Goal: Information Seeking & Learning: Learn about a topic

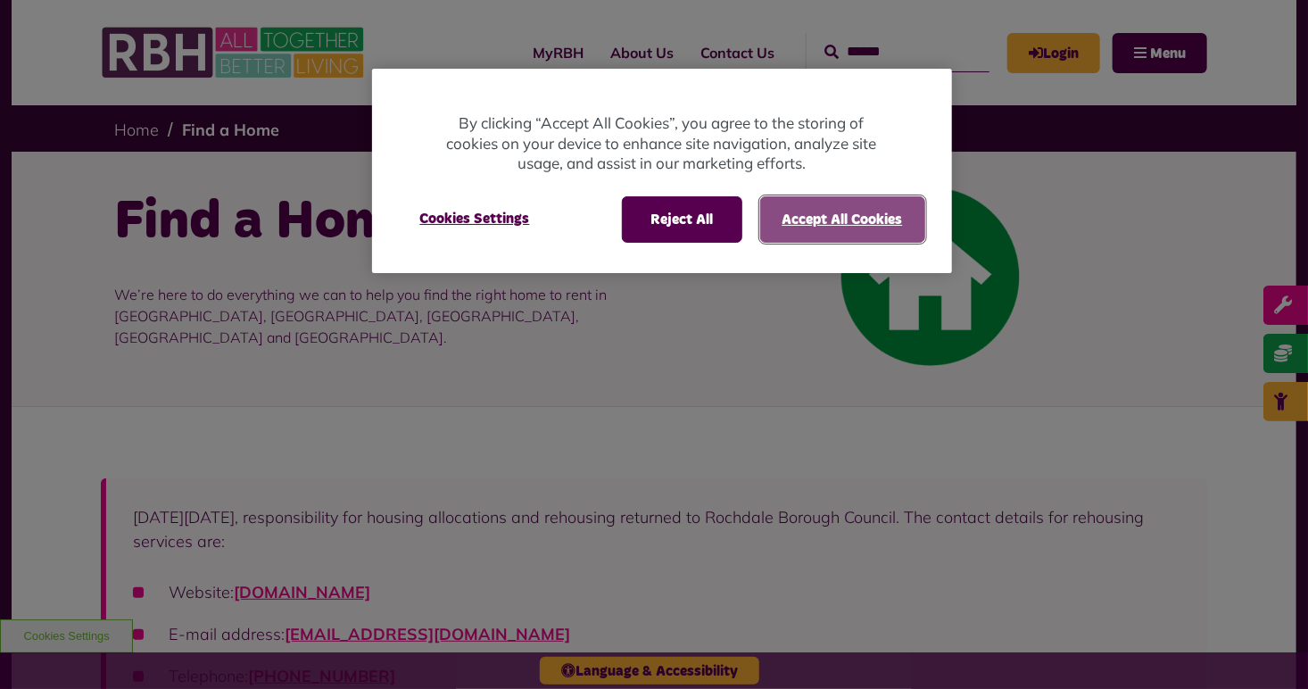
click at [800, 214] on button "Accept All Cookies" at bounding box center [842, 219] width 165 height 46
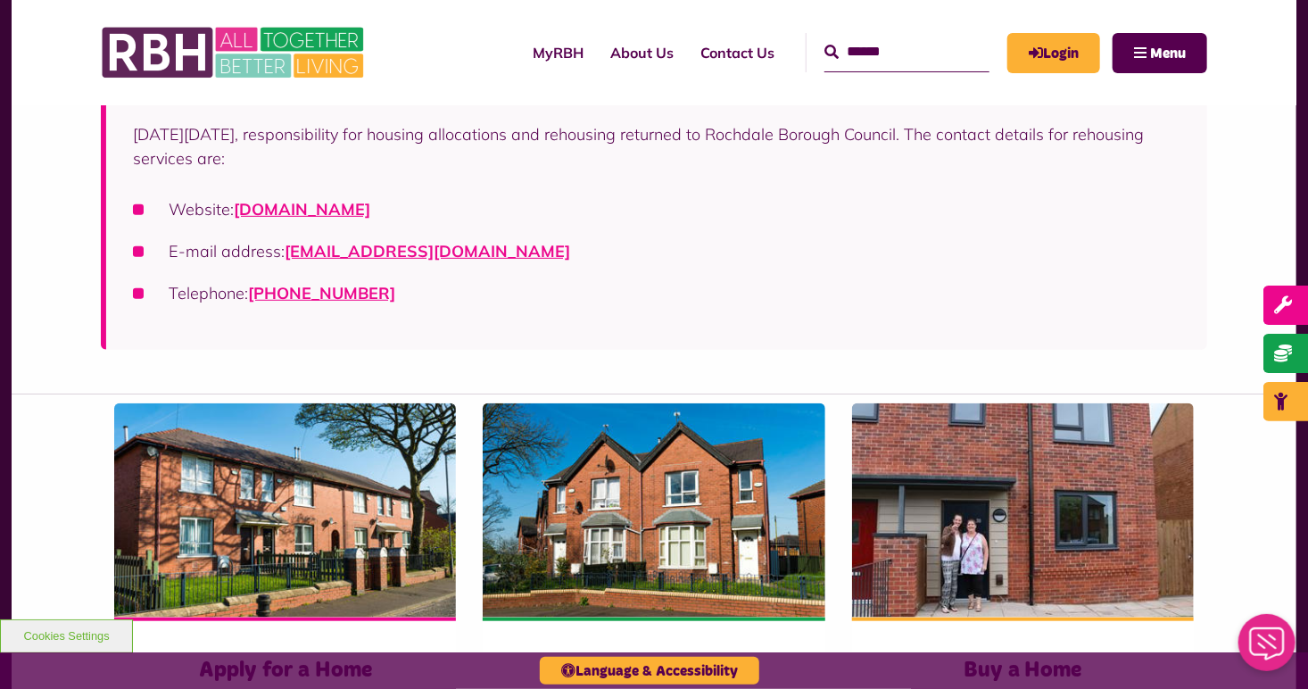
scroll to position [365, 0]
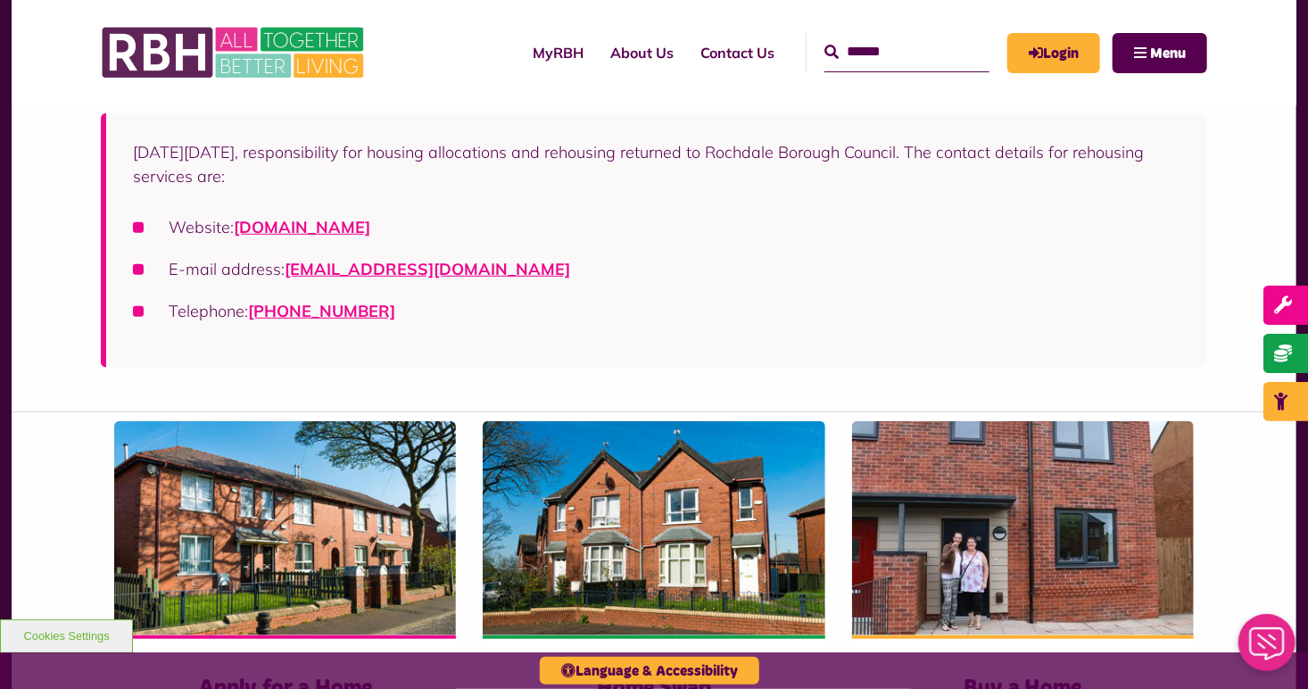
drag, startPoint x: 1302, startPoint y: 130, endPoint x: 1324, endPoint y: 238, distance: 110.0
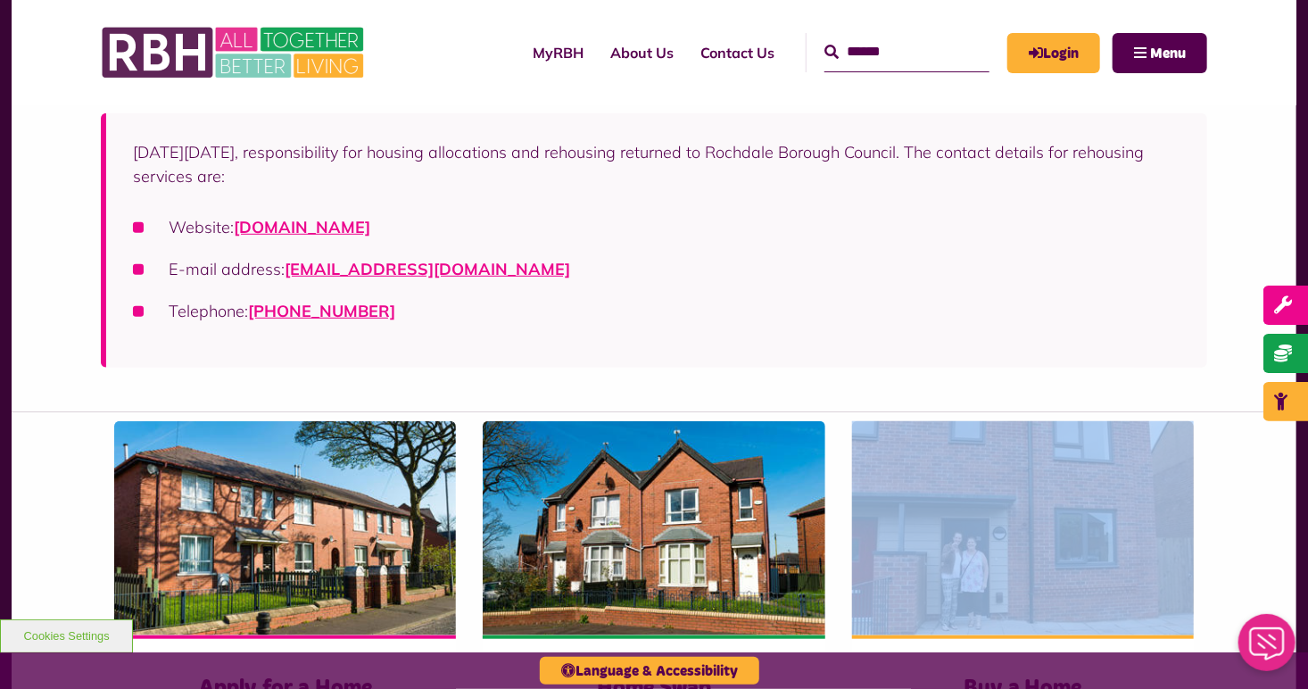
drag, startPoint x: 1279, startPoint y: 535, endPoint x: 1257, endPoint y: 505, distance: 37.6
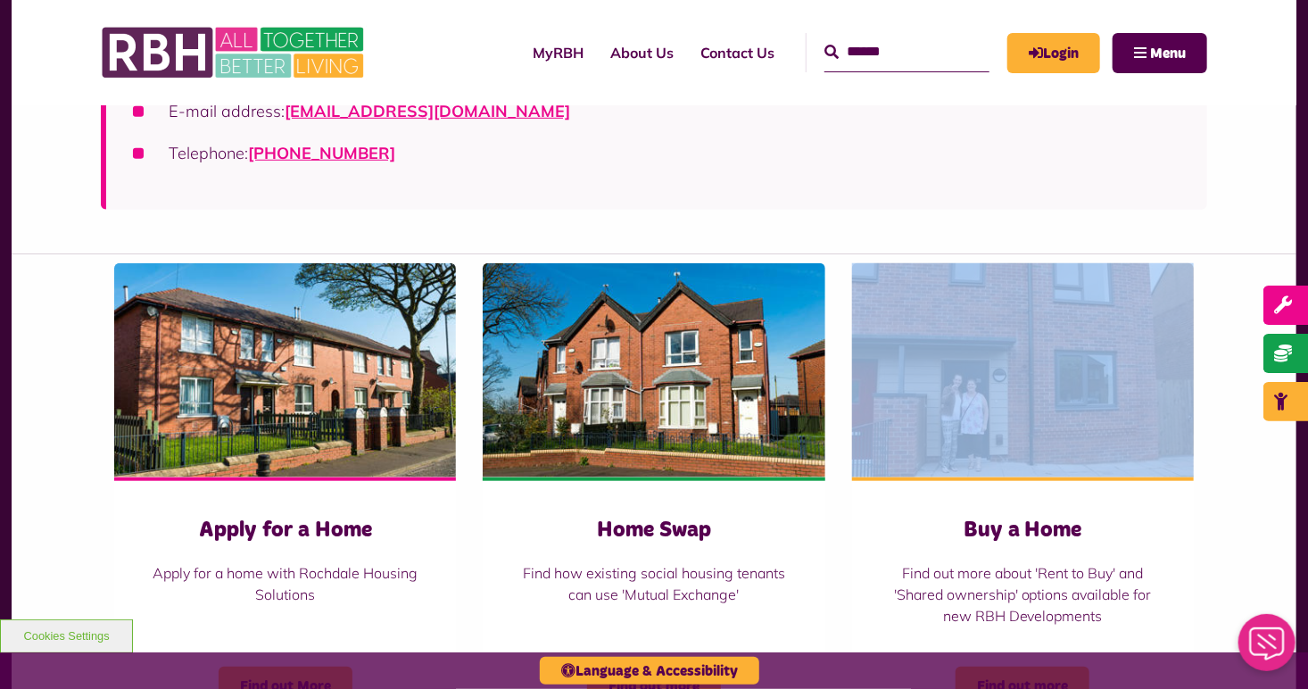
scroll to position [517, 0]
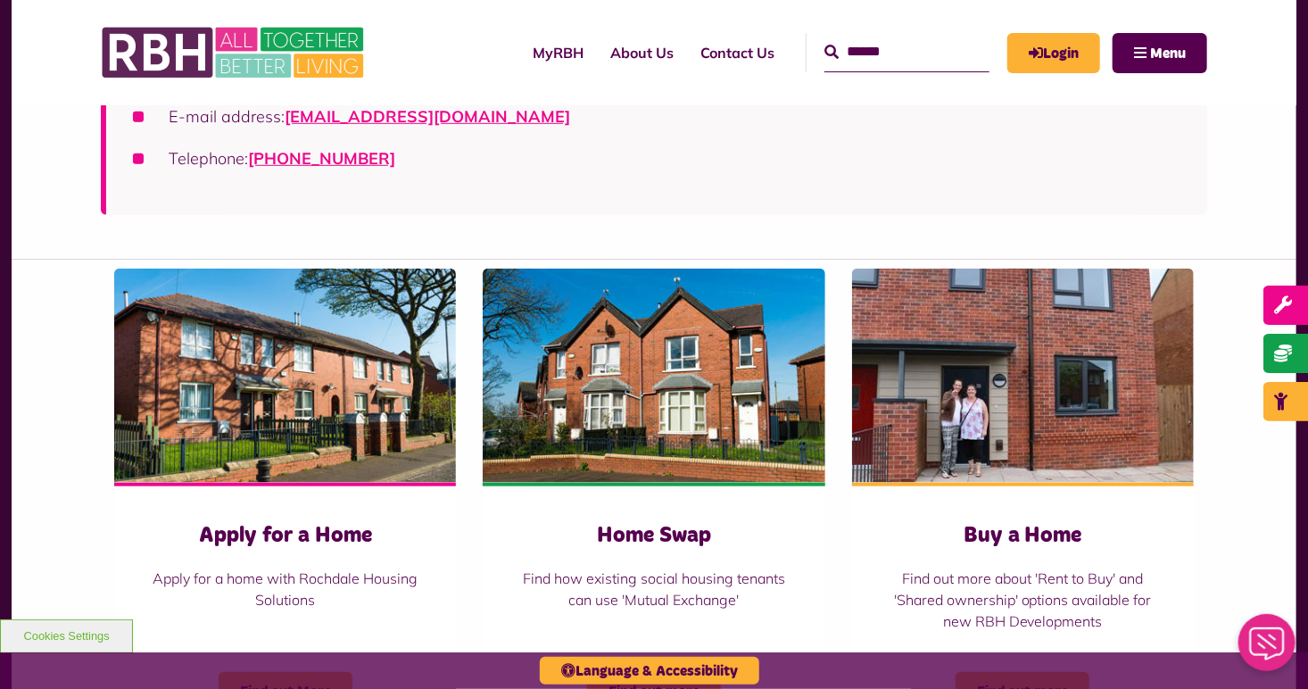
click at [1271, 199] on div "On Friday 1st April 2022, responsibility for housing allocations and rehousing …" at bounding box center [654, 74] width 1284 height 370
click at [957, 425] on img at bounding box center [1023, 375] width 342 height 214
drag, startPoint x: 1057, startPoint y: 373, endPoint x: 1003, endPoint y: 415, distance: 68.0
click at [1003, 415] on img at bounding box center [1023, 375] width 342 height 214
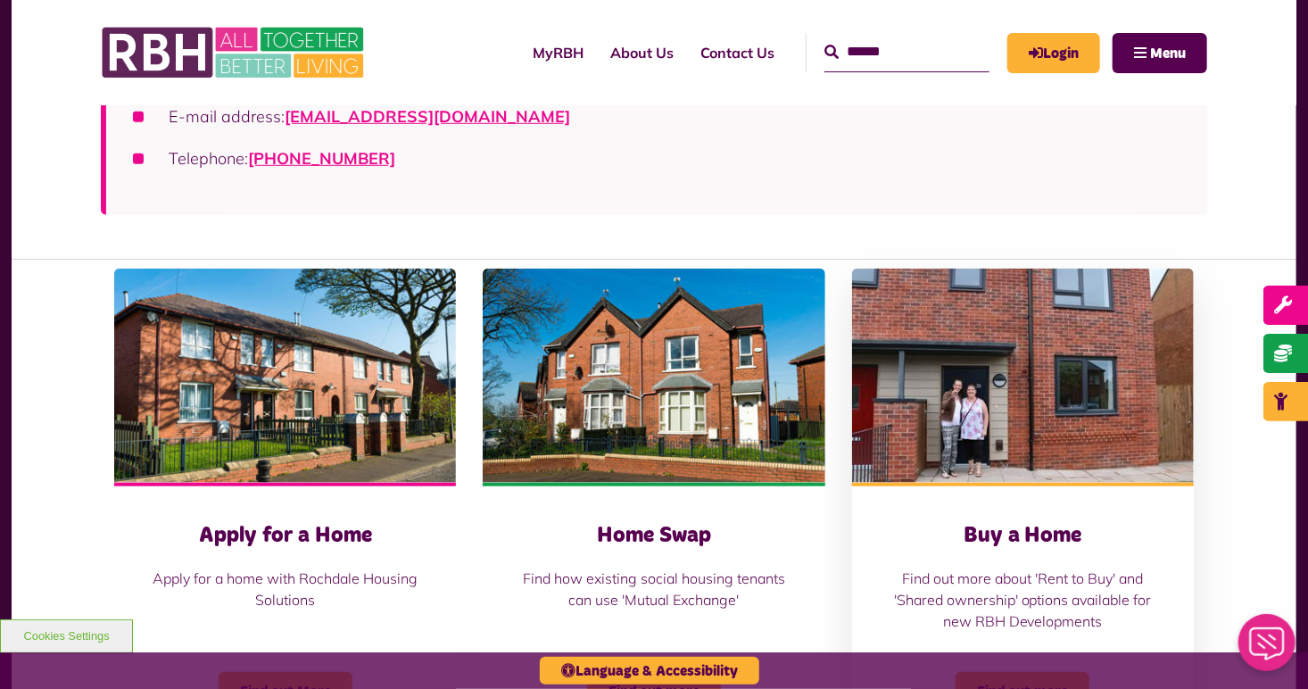
click at [1003, 415] on img at bounding box center [1023, 375] width 342 height 214
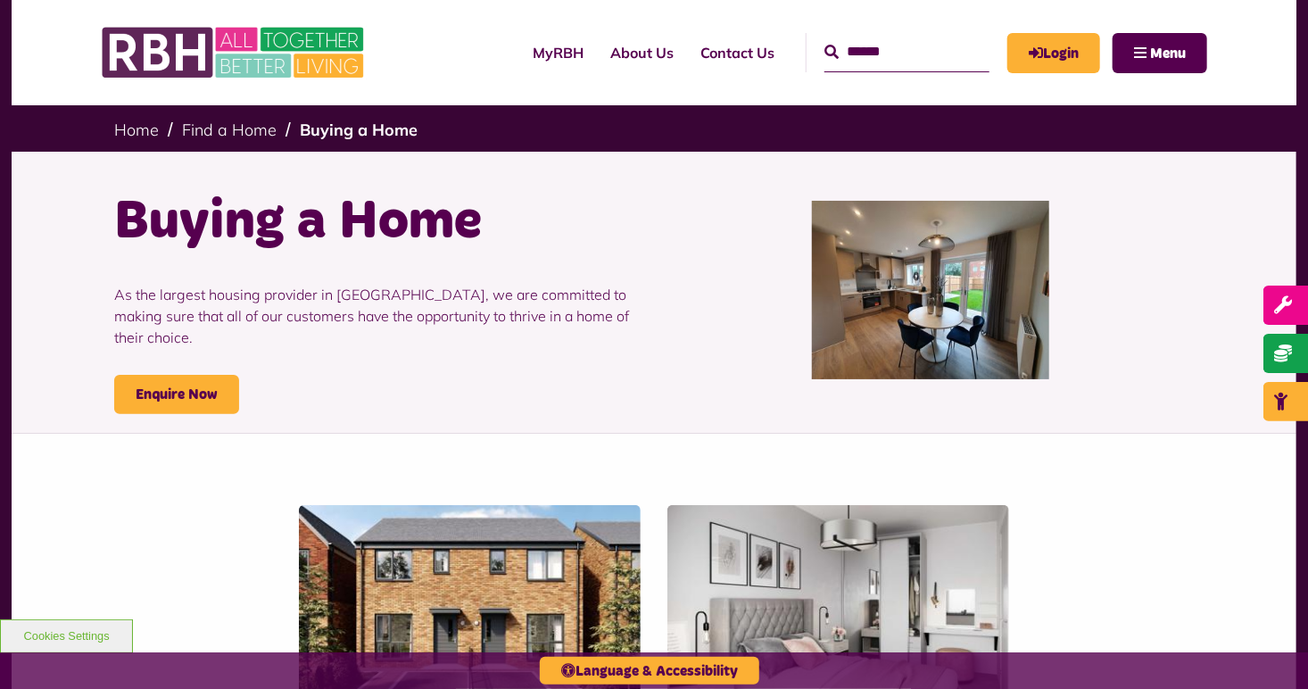
drag, startPoint x: 1300, startPoint y: 187, endPoint x: 1321, endPoint y: 202, distance: 25.7
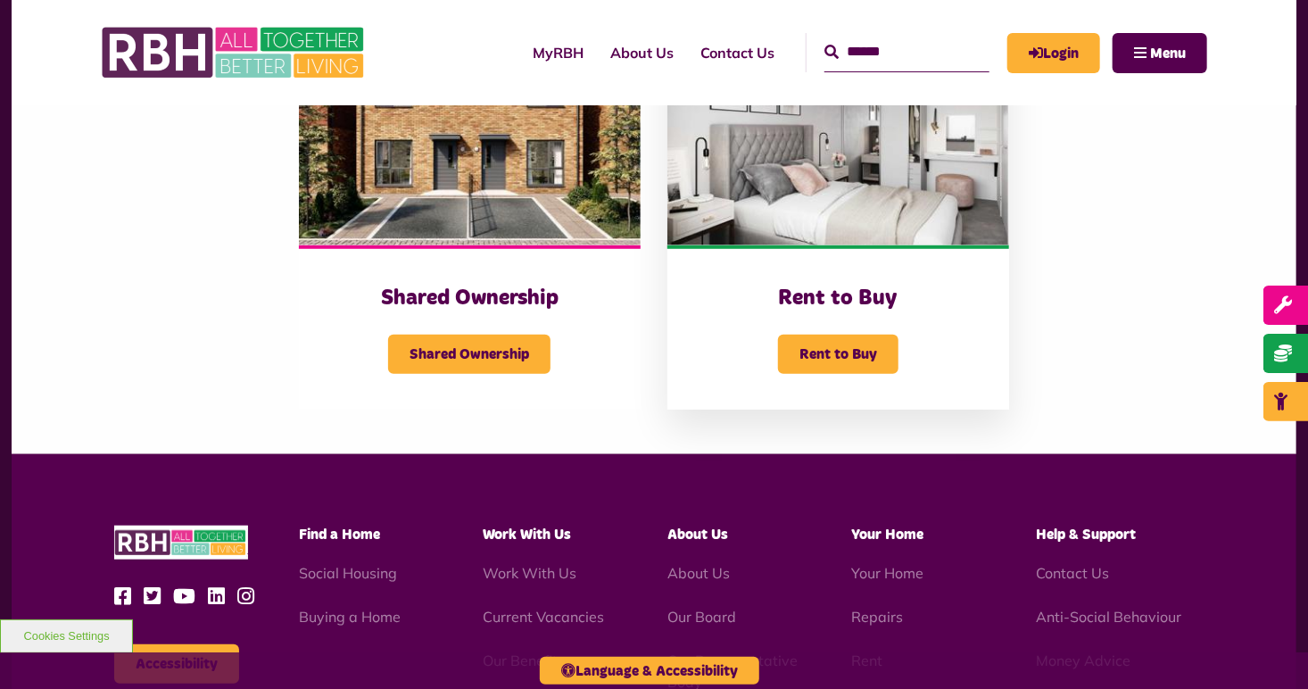
scroll to position [475, 0]
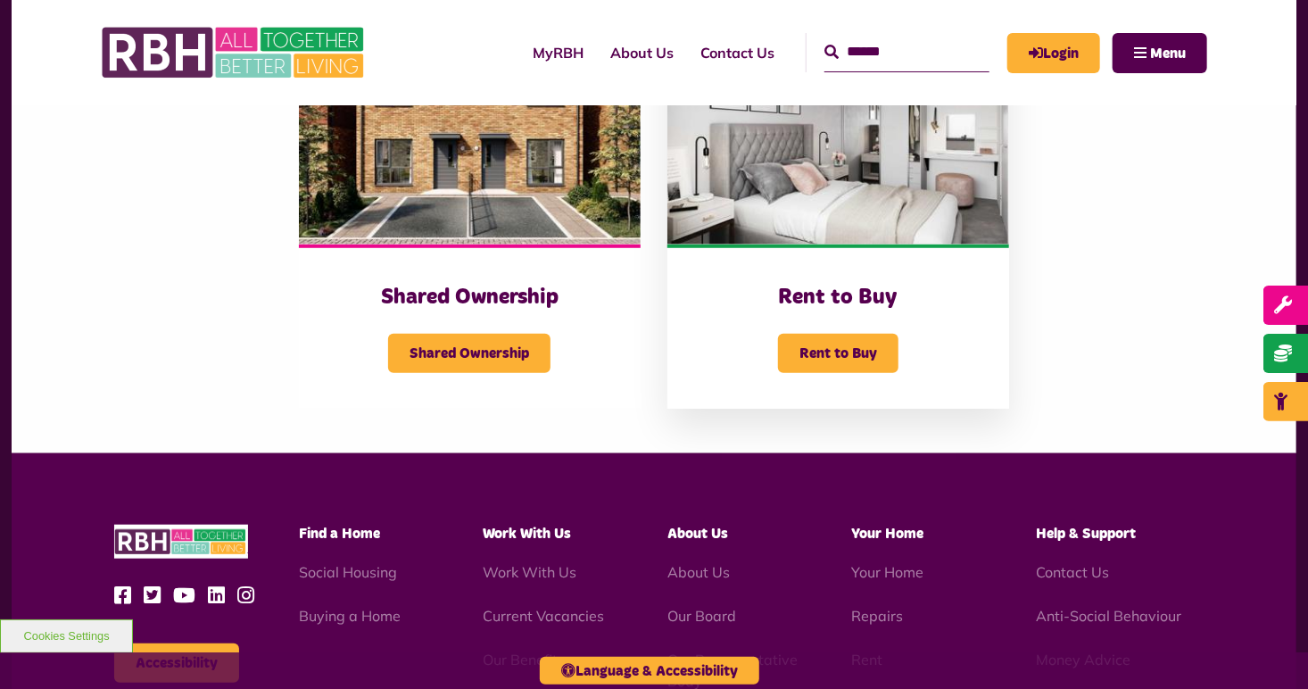
click at [854, 210] on img at bounding box center [838, 137] width 342 height 214
click at [825, 368] on span "Rent to Buy" at bounding box center [838, 353] width 120 height 39
click at [815, 355] on span "Rent to Buy" at bounding box center [838, 353] width 120 height 39
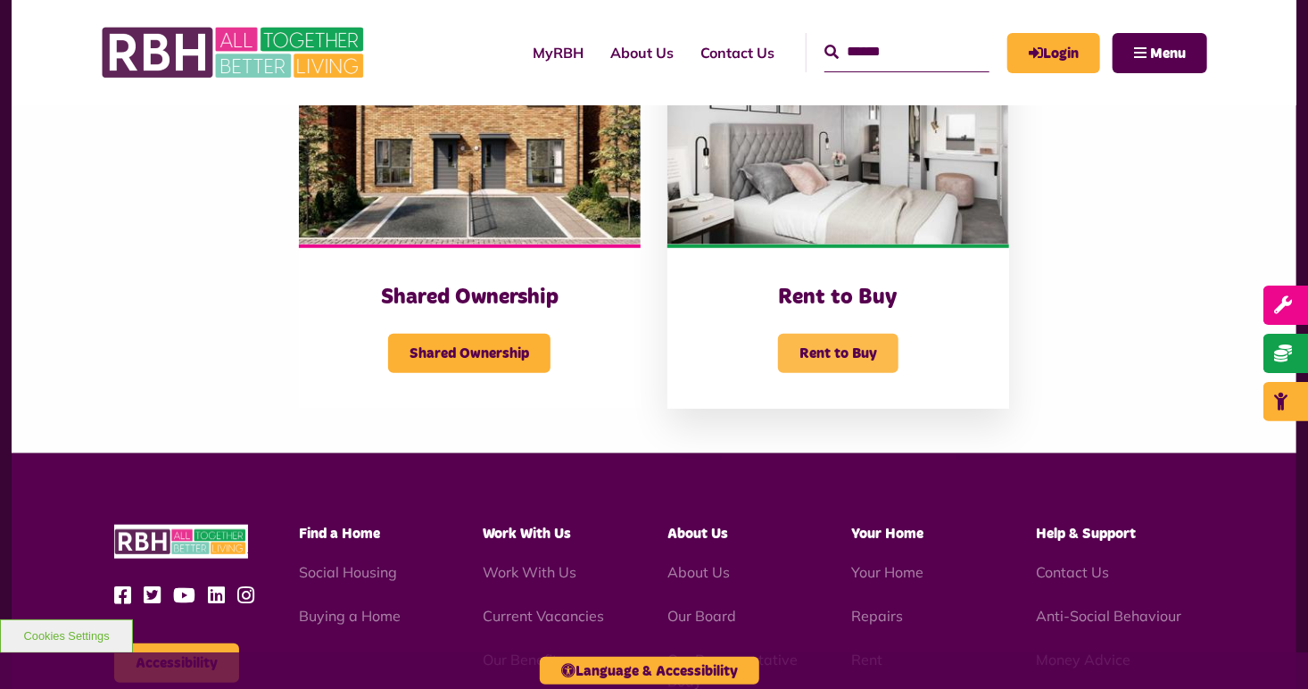
click at [815, 355] on span "Rent to Buy" at bounding box center [838, 353] width 120 height 39
click at [804, 187] on img at bounding box center [838, 137] width 342 height 214
drag, startPoint x: 804, startPoint y: 187, endPoint x: 806, endPoint y: 206, distance: 18.9
click at [806, 206] on img at bounding box center [838, 137] width 342 height 214
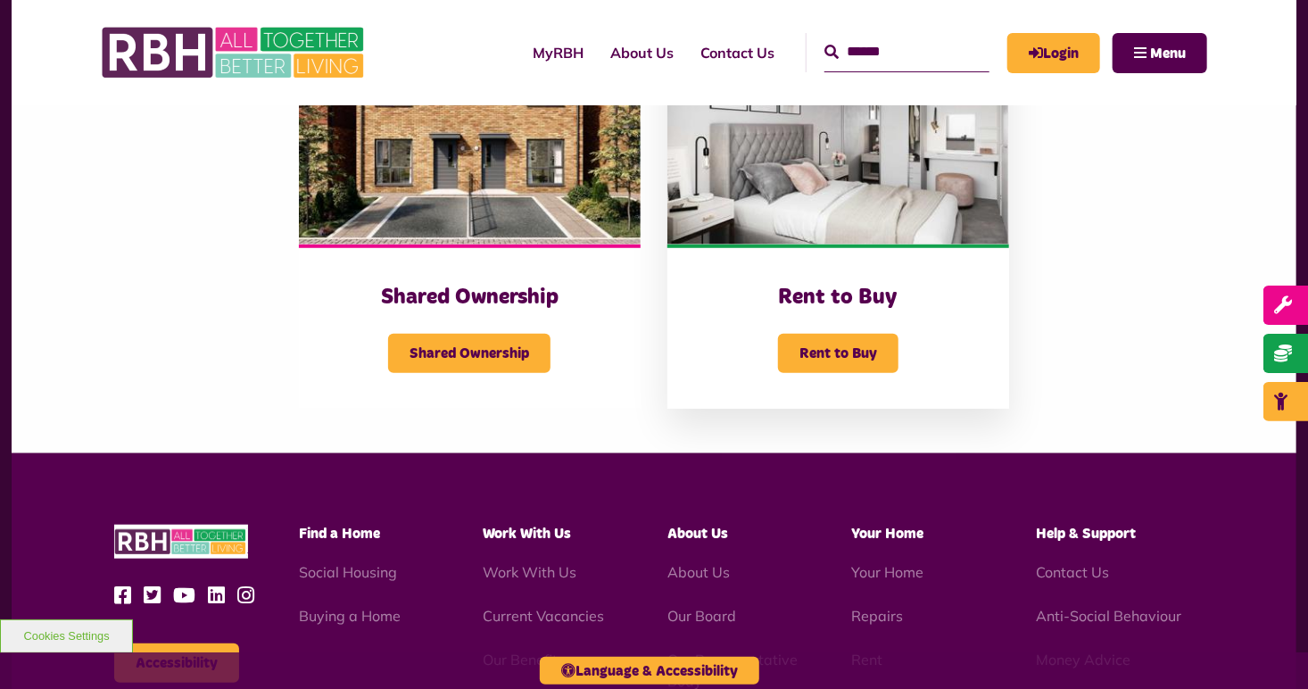
scroll to position [767, 0]
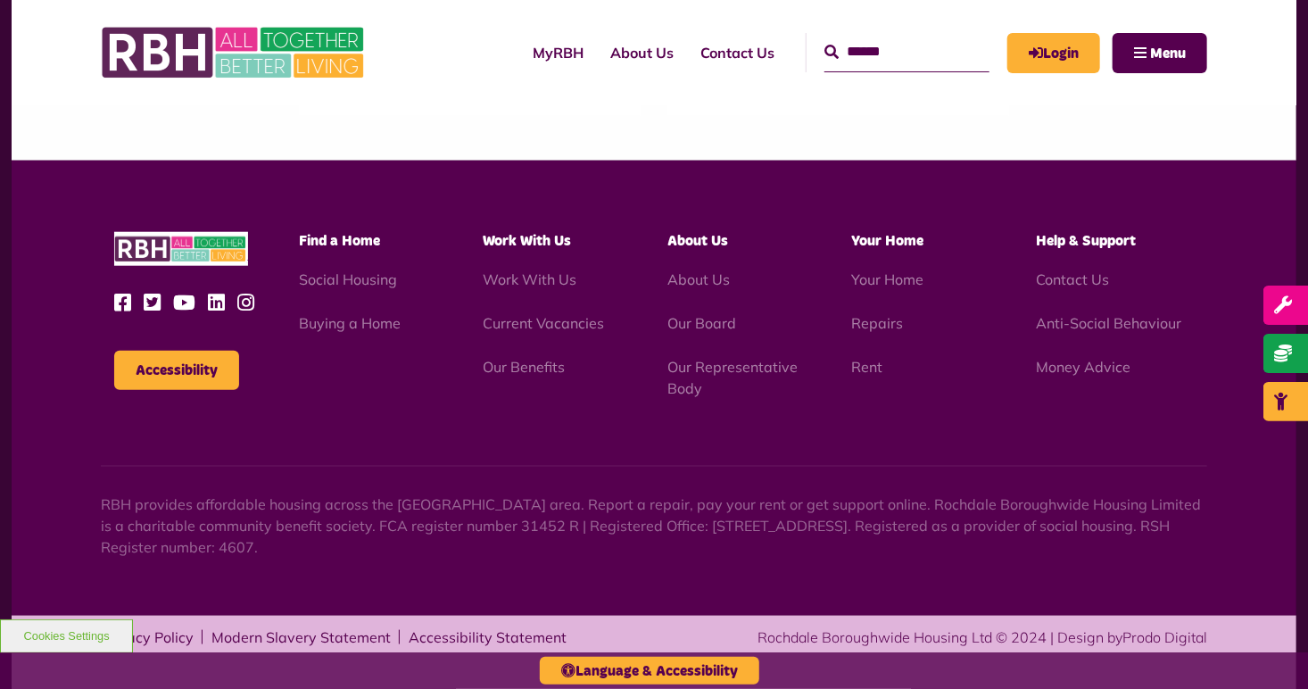
click at [1221, 499] on div "Accessibility Find a Home" at bounding box center [654, 388] width 1284 height 455
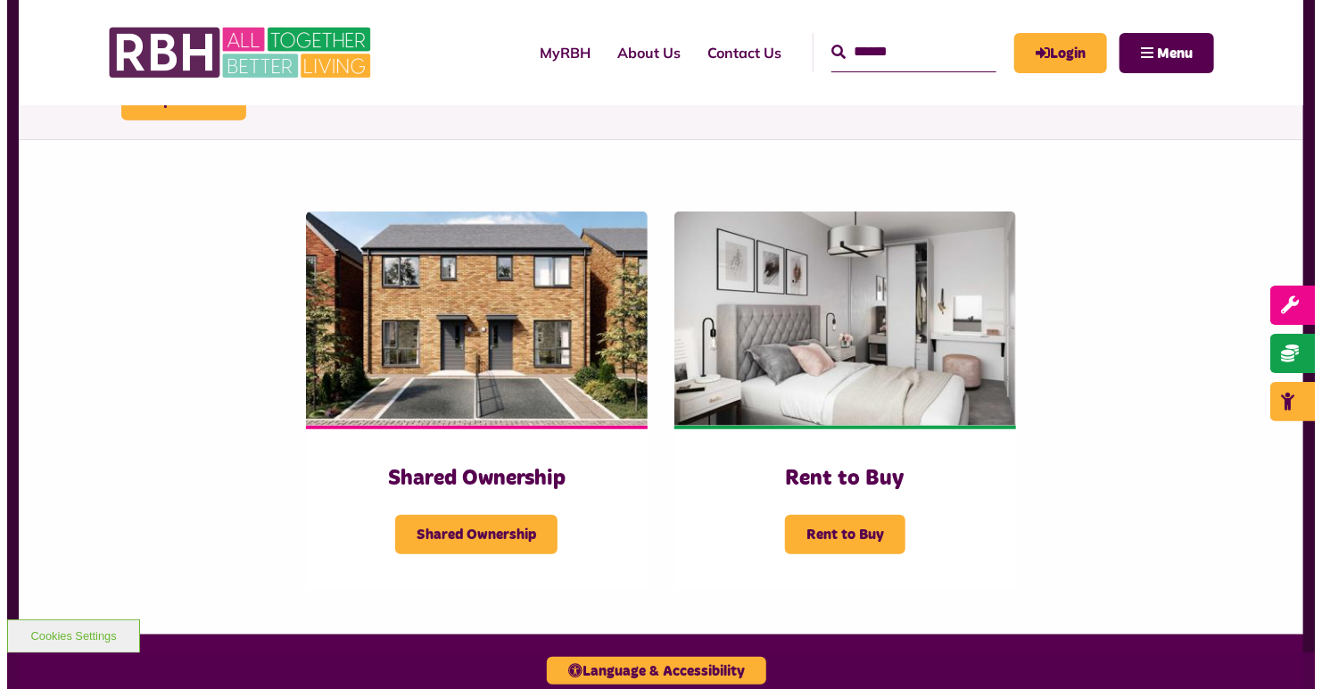
scroll to position [289, 0]
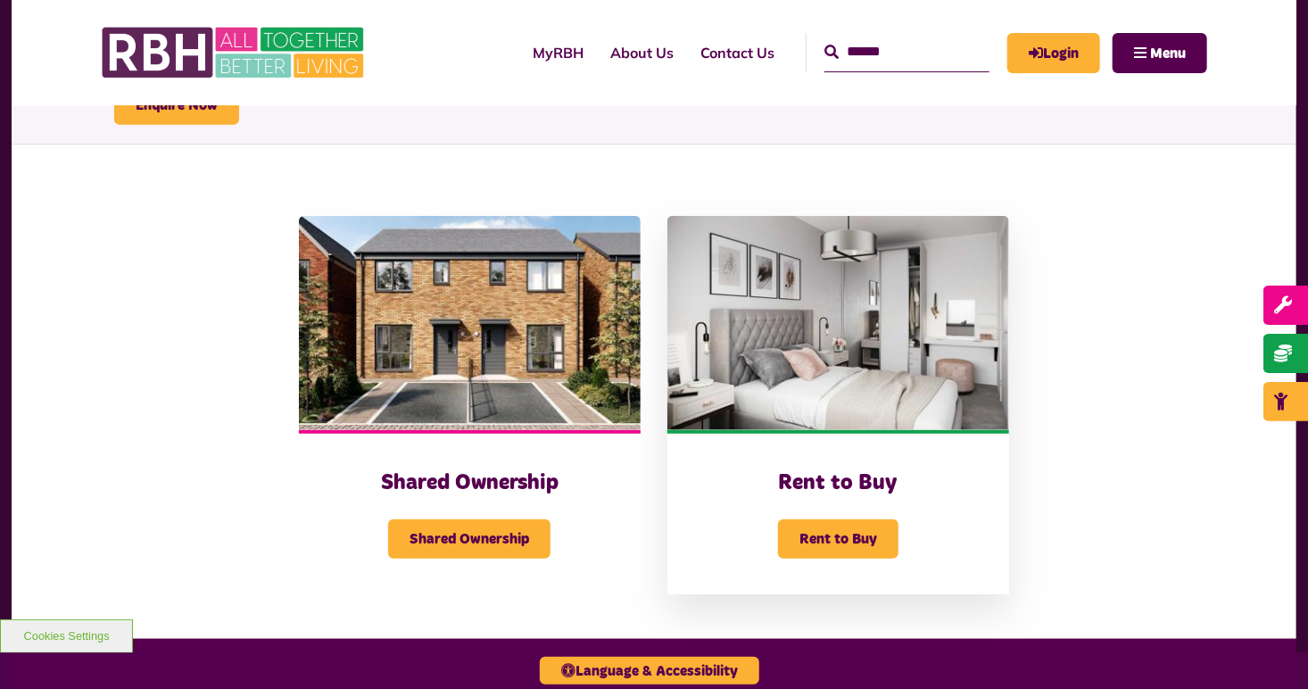
click at [830, 277] on img at bounding box center [838, 323] width 342 height 214
click at [825, 522] on span "Rent to Buy" at bounding box center [838, 538] width 120 height 39
click at [825, 537] on span "Rent to Buy" at bounding box center [838, 538] width 120 height 39
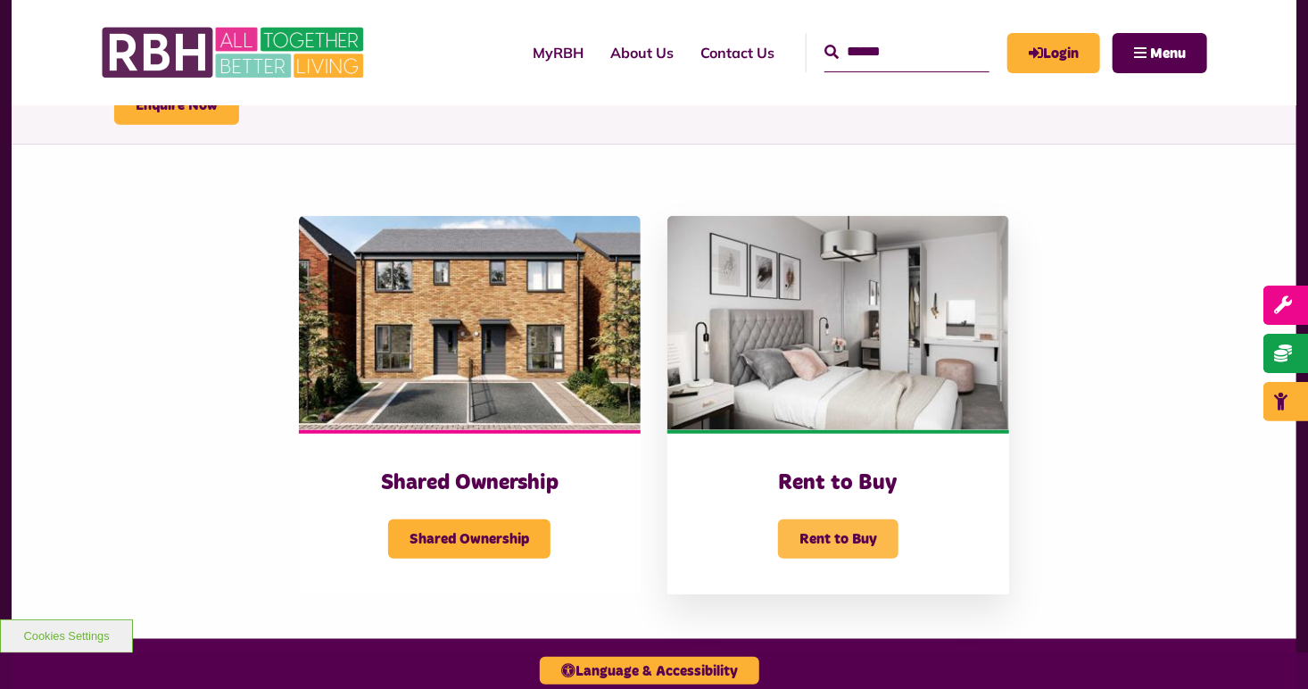
click at [825, 537] on span "Rent to Buy" at bounding box center [838, 538] width 120 height 39
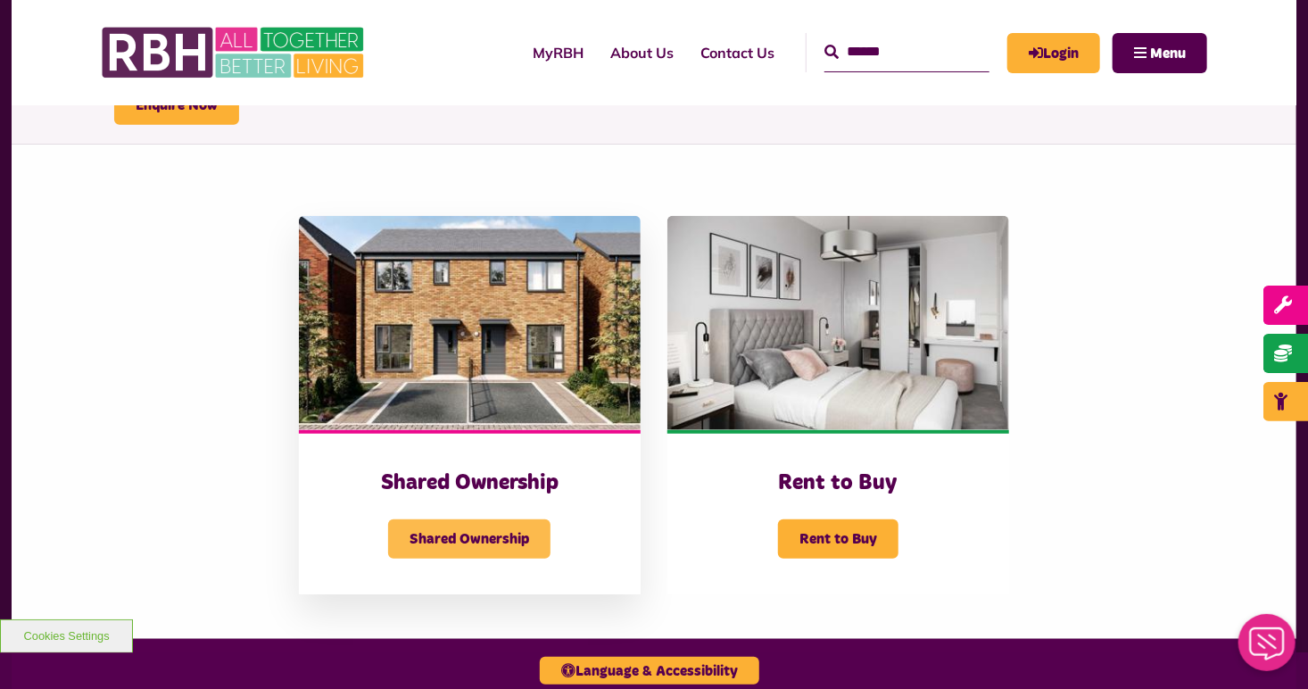
click at [485, 534] on span "Shared Ownership" at bounding box center [469, 538] width 162 height 39
click at [454, 301] on img at bounding box center [470, 323] width 342 height 214
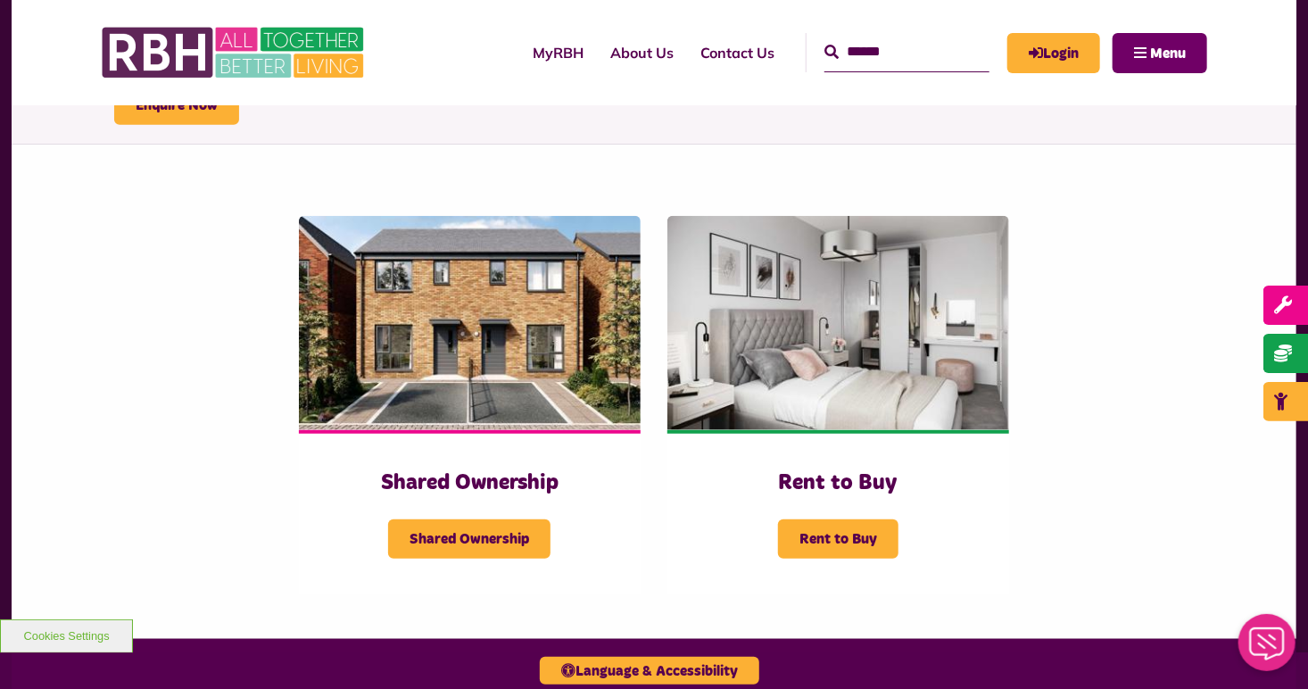
click at [1155, 51] on span "Menu" at bounding box center [1168, 53] width 36 height 14
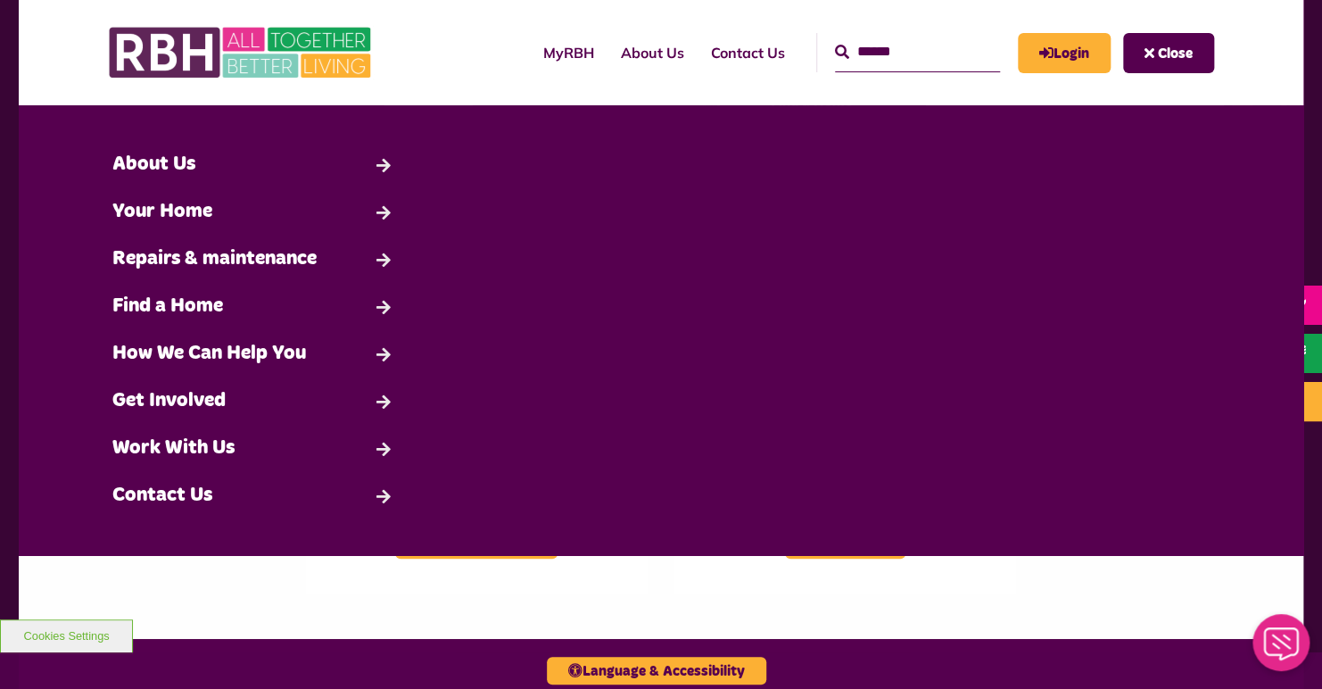
click at [978, 534] on div "Search About Us Back" at bounding box center [661, 330] width 1284 height 450
drag, startPoint x: 1320, startPoint y: 544, endPoint x: 1324, endPoint y: 689, distance: 144.5
click at [1307, 688] on html "MyRBH About Us Contact Us Search" at bounding box center [661, 373] width 1322 height 1325
click at [743, 421] on div "Search About Us Back" at bounding box center [661, 330] width 1222 height 378
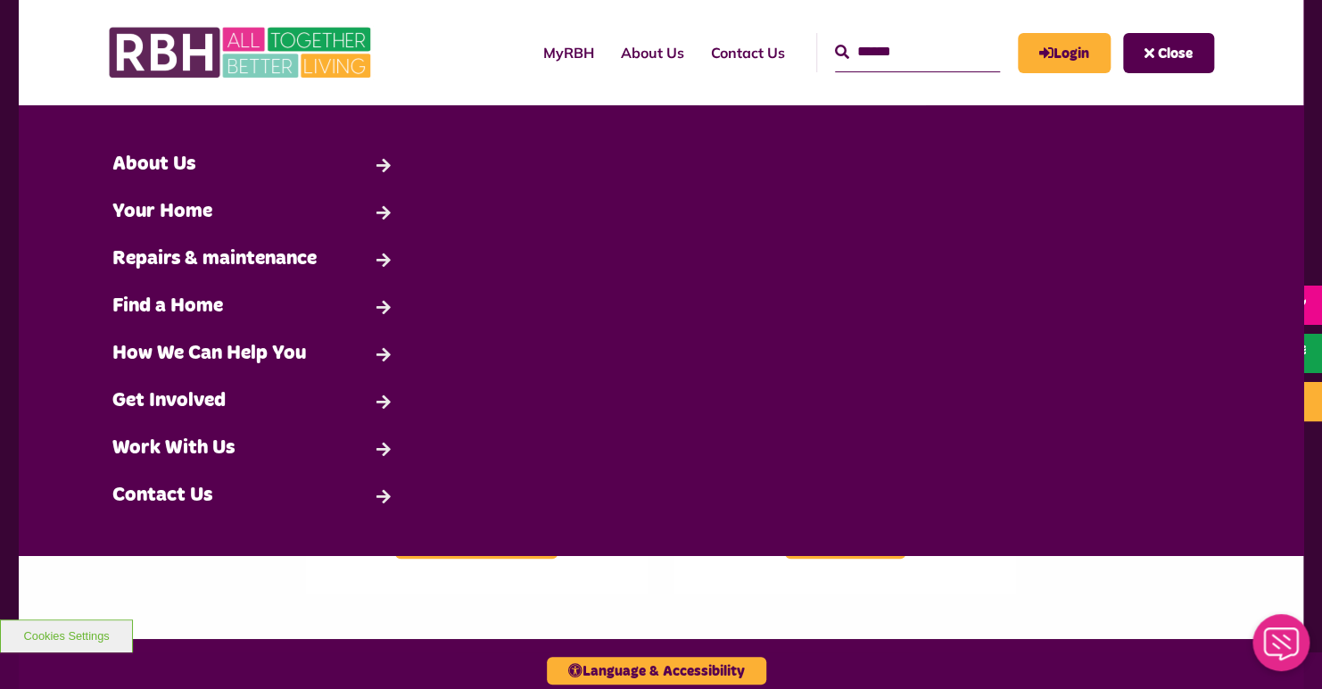
click at [835, 57] on input "text" at bounding box center [917, 52] width 165 height 38
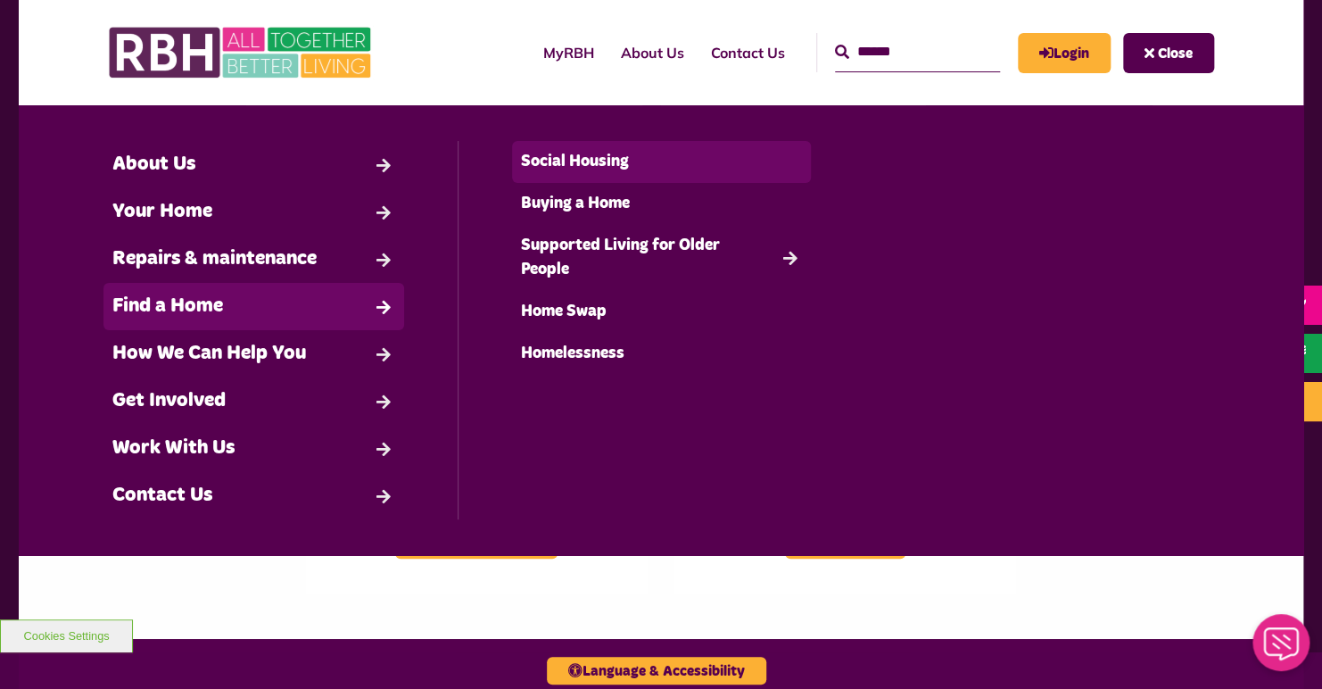
click at [541, 153] on link "Social Housing" at bounding box center [662, 162] width 300 height 42
